Goal: Task Accomplishment & Management: Manage account settings

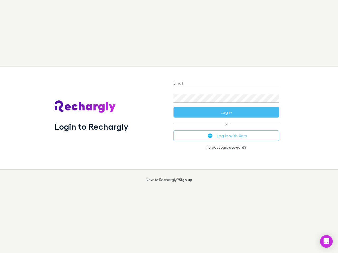
click at [169, 127] on div "Login to Rechargly" at bounding box center [109, 118] width 119 height 102
click at [226, 84] on input "Email" at bounding box center [226, 84] width 106 height 8
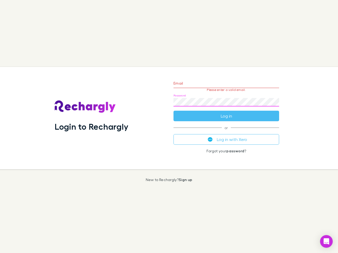
click at [226, 112] on form "Email Please enter a valid email. Password Log in" at bounding box center [226, 98] width 106 height 46
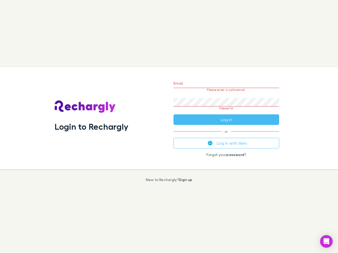
click at [226, 136] on div "Email Please enter a valid email. Password Please fill Log in or Log in with Xe…" at bounding box center [226, 118] width 114 height 102
click at [326, 242] on icon "Open Intercom Messenger" at bounding box center [326, 241] width 6 height 6
